Goal: Task Accomplishment & Management: Complete application form

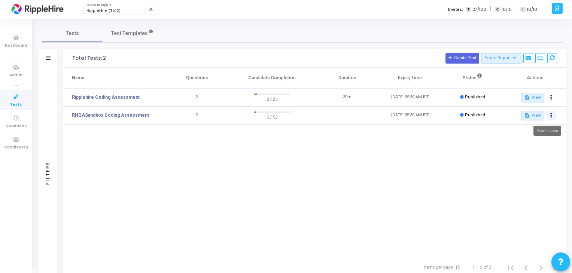
click at [554, 115] on button at bounding box center [551, 115] width 10 height 10
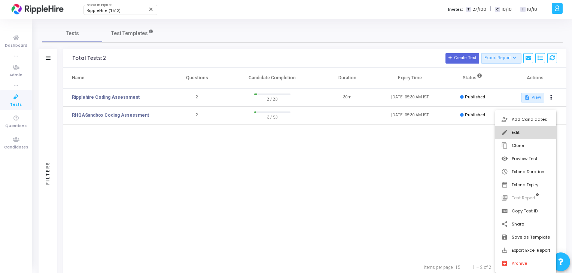
click at [514, 131] on button "edit Edit" at bounding box center [525, 132] width 61 height 13
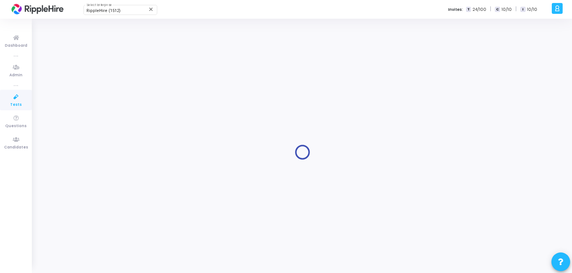
type input "RHQASandbox Coding Assessment"
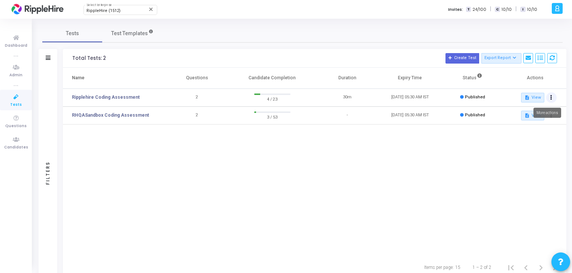
click at [548, 99] on button at bounding box center [551, 97] width 10 height 10
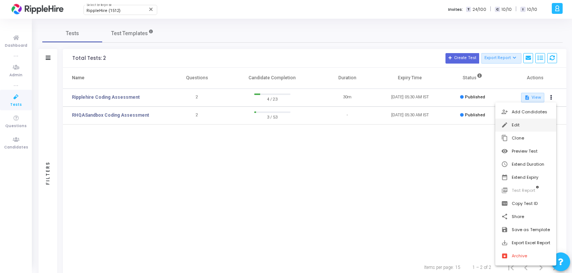
click at [529, 125] on button "edit Edit" at bounding box center [525, 125] width 61 height 13
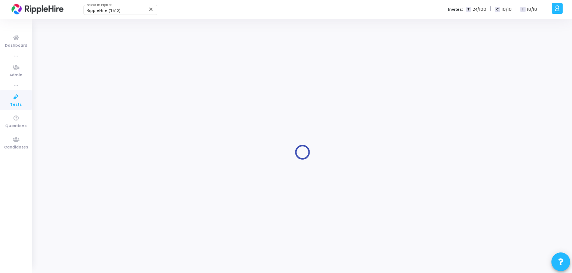
type input "Ripplehire Coding Assessment"
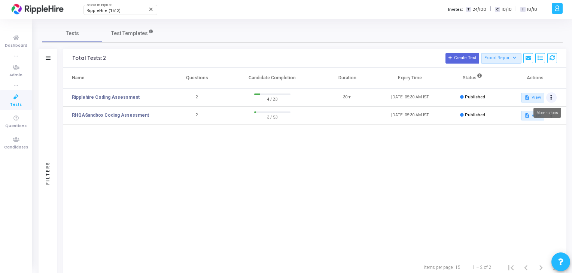
click at [551, 99] on icon at bounding box center [551, 98] width 2 height 4
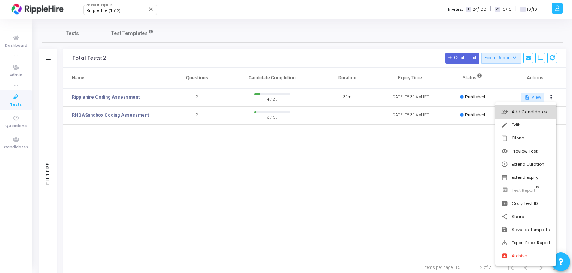
click at [539, 113] on button "person_add_alt Add Candidates" at bounding box center [525, 111] width 61 height 13
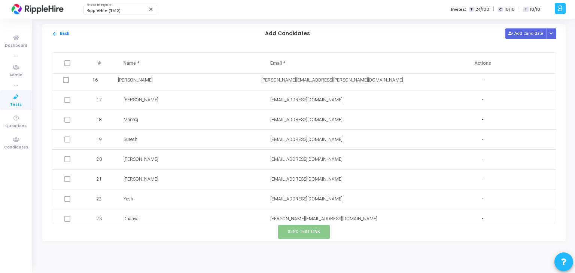
scroll to position [308, 0]
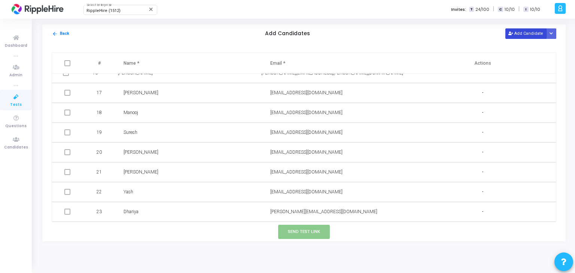
click at [533, 31] on button "Add Candidate" at bounding box center [525, 33] width 41 height 10
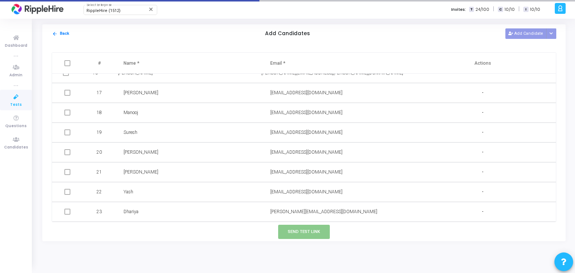
scroll to position [328, 0]
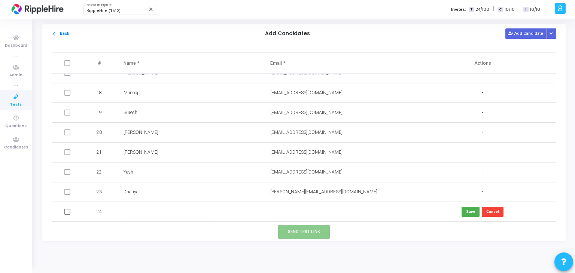
click at [140, 214] on input "text" at bounding box center [168, 212] width 91 height 12
type input "[PERSON_NAME]"
type input "[EMAIL_ADDRESS][DOMAIN_NAME]"
click at [468, 214] on button "Save" at bounding box center [470, 212] width 18 height 10
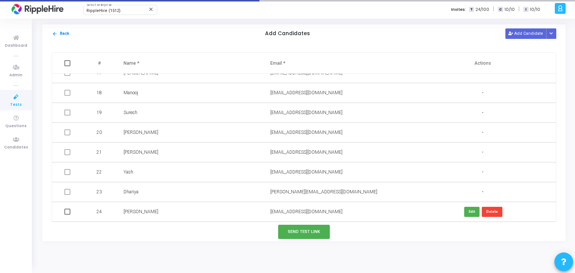
click at [62, 214] on td at bounding box center [68, 212] width 32 height 20
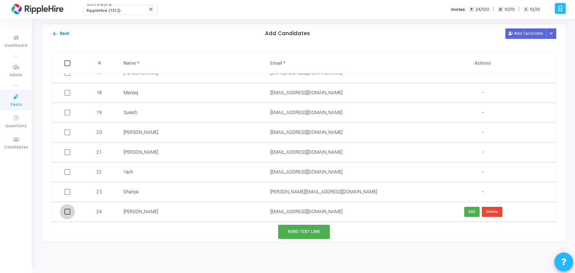
click at [66, 214] on span at bounding box center [67, 212] width 6 height 6
click at [67, 215] on input "checkbox" at bounding box center [67, 215] width 0 height 0
checkbox input "true"
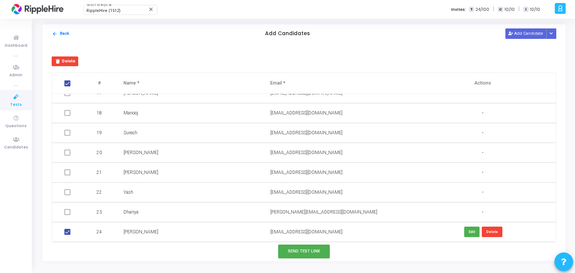
click at [303, 244] on div "Send Test Link" at bounding box center [303, 251] width 523 height 19
click at [302, 248] on button "Send Test Link" at bounding box center [304, 252] width 52 height 14
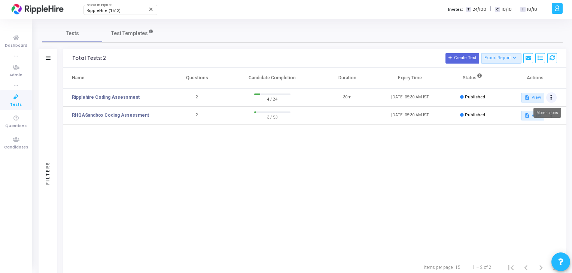
click at [555, 99] on button at bounding box center [551, 97] width 10 height 10
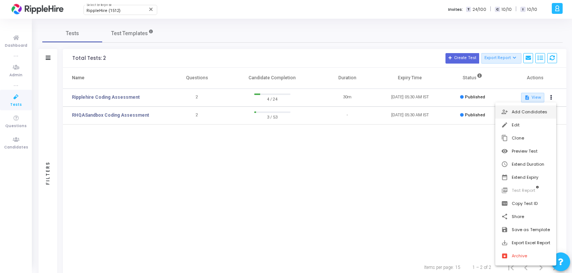
click at [529, 118] on button "person_add_alt Add Candidates" at bounding box center [525, 111] width 61 height 13
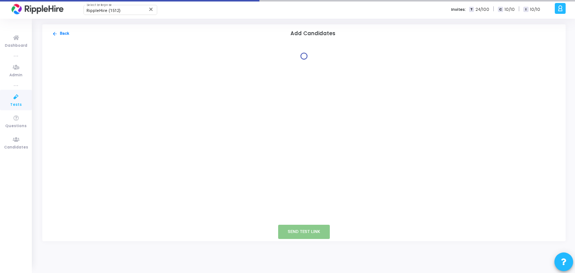
click at [339, 166] on div at bounding box center [303, 133] width 523 height 180
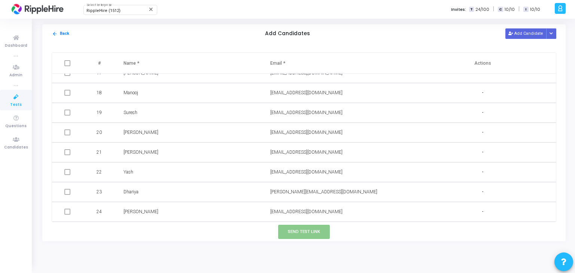
click at [289, 208] on td "[EMAIL_ADDRESS][DOMAIN_NAME]" at bounding box center [336, 212] width 147 height 20
copy span "[EMAIL_ADDRESS][DOMAIN_NAME]"
